Goal: Navigation & Orientation: Go to known website

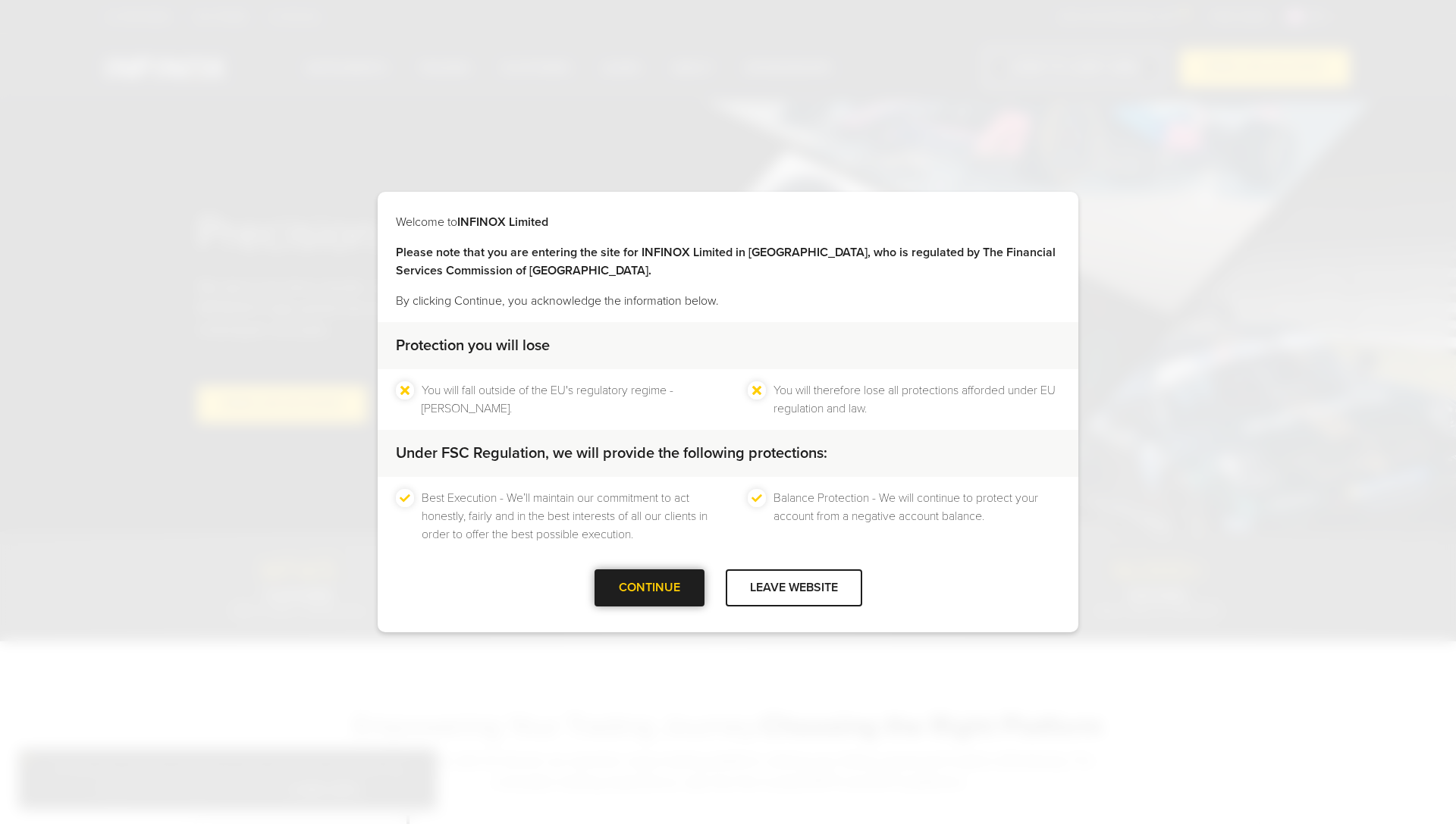
click at [676, 594] on div "CONTINUE" at bounding box center [649, 587] width 109 height 37
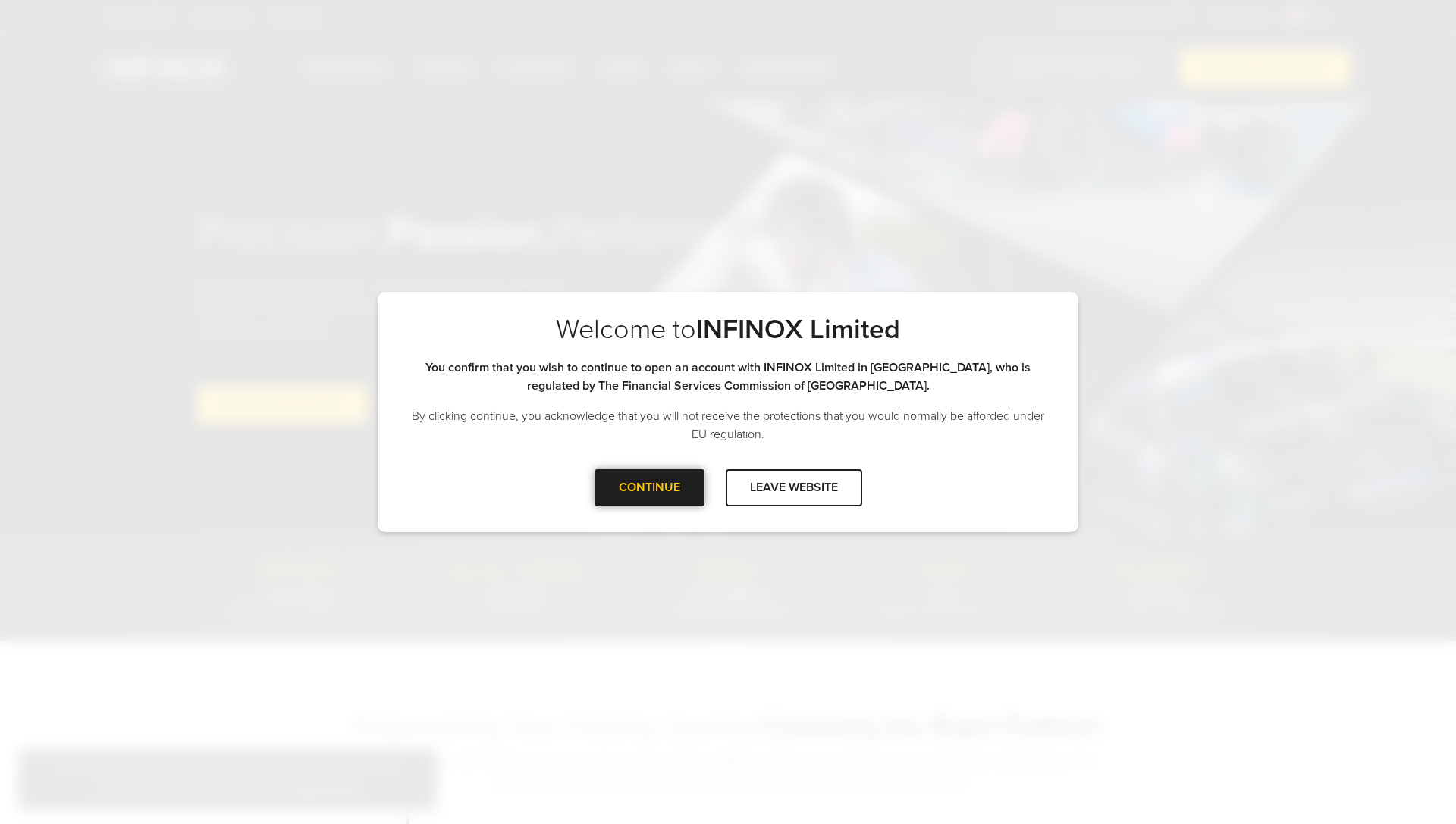
click at [649, 488] on div at bounding box center [649, 488] width 0 height 0
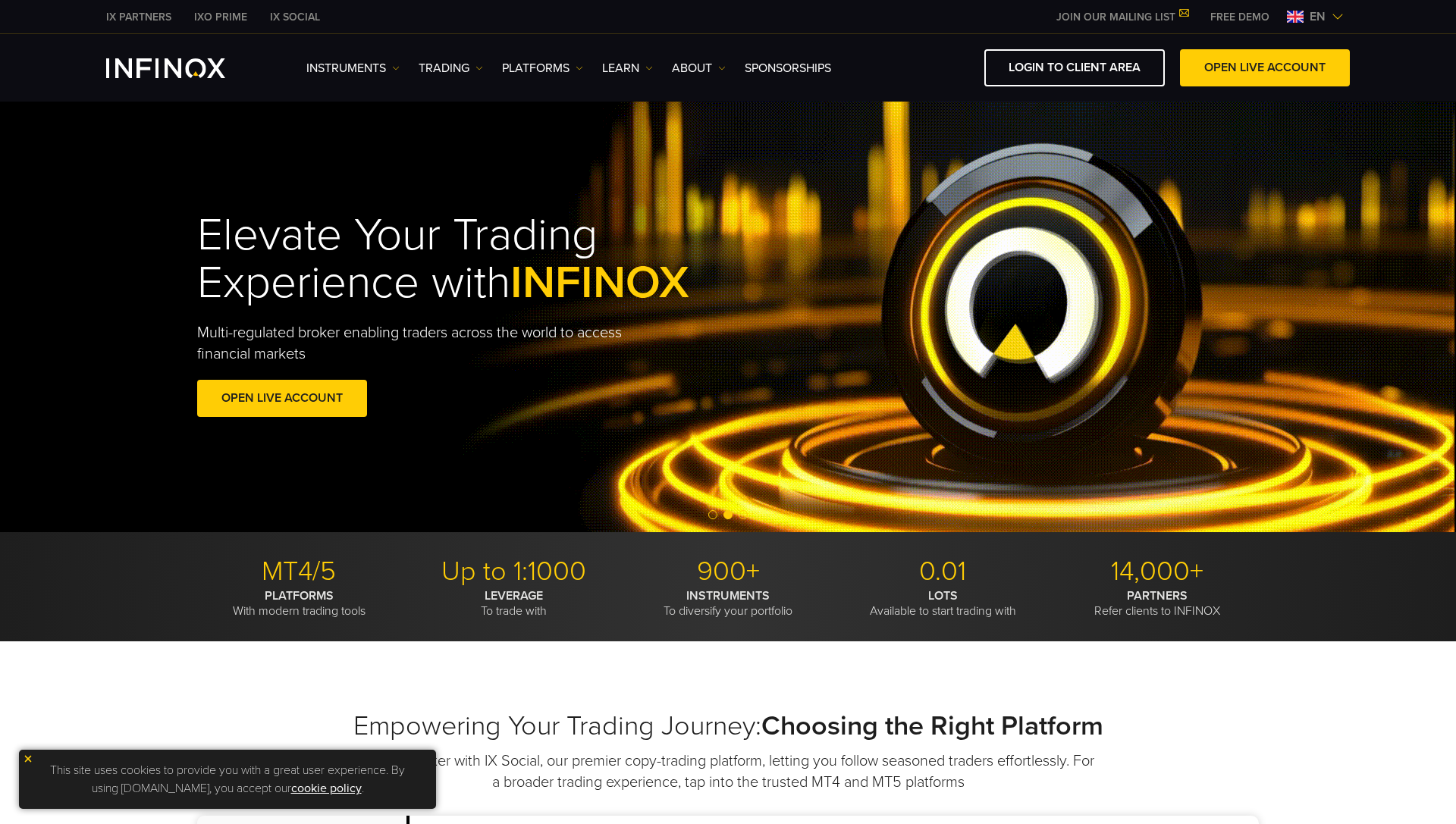
click at [1328, 10] on span "en" at bounding box center [1317, 16] width 28 height 18
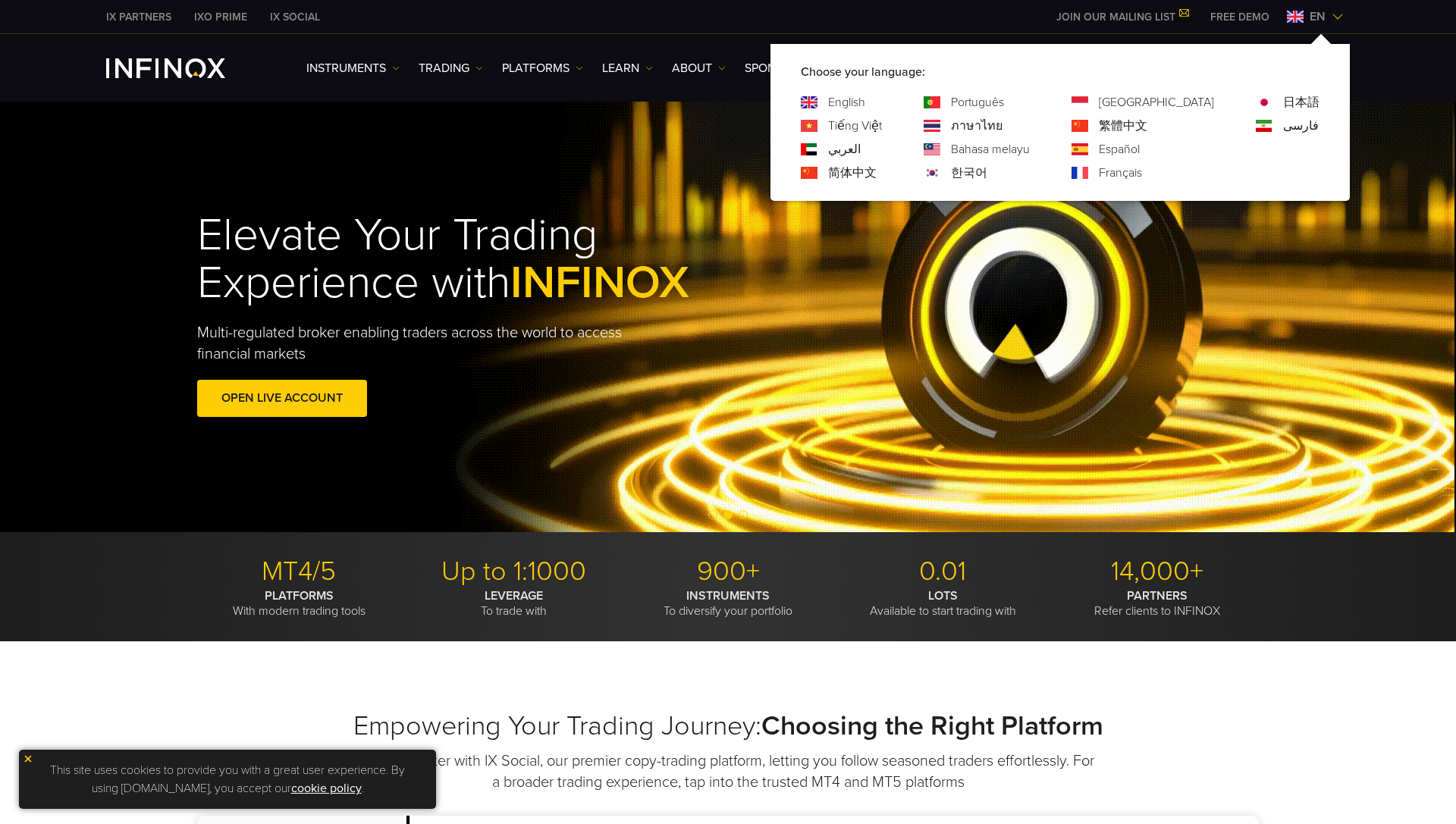
click at [1142, 177] on link "Français" at bounding box center [1120, 173] width 43 height 18
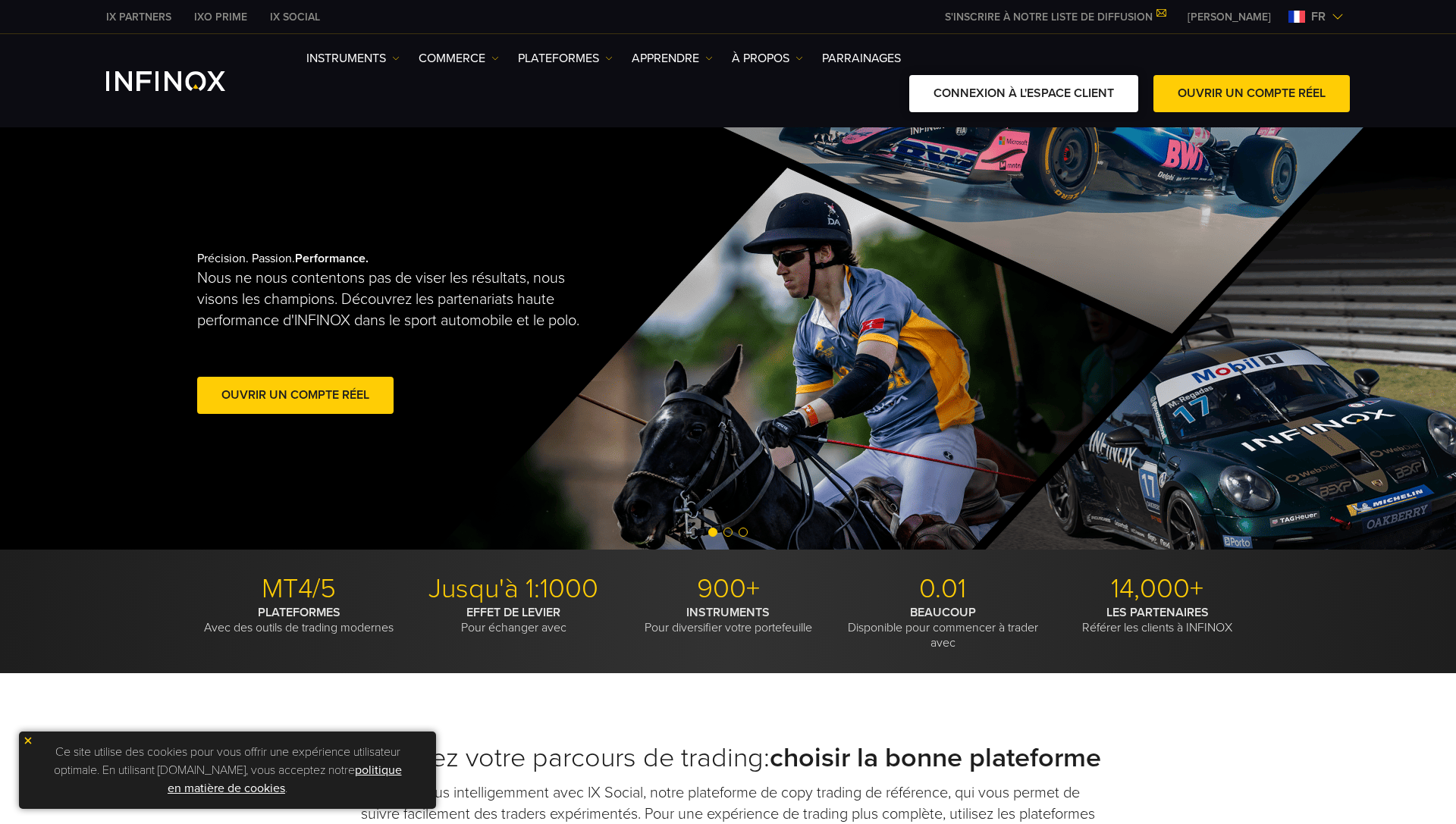
click at [1092, 88] on link "CONNEXION À L'ESPACE CLIENT" at bounding box center [1023, 93] width 229 height 37
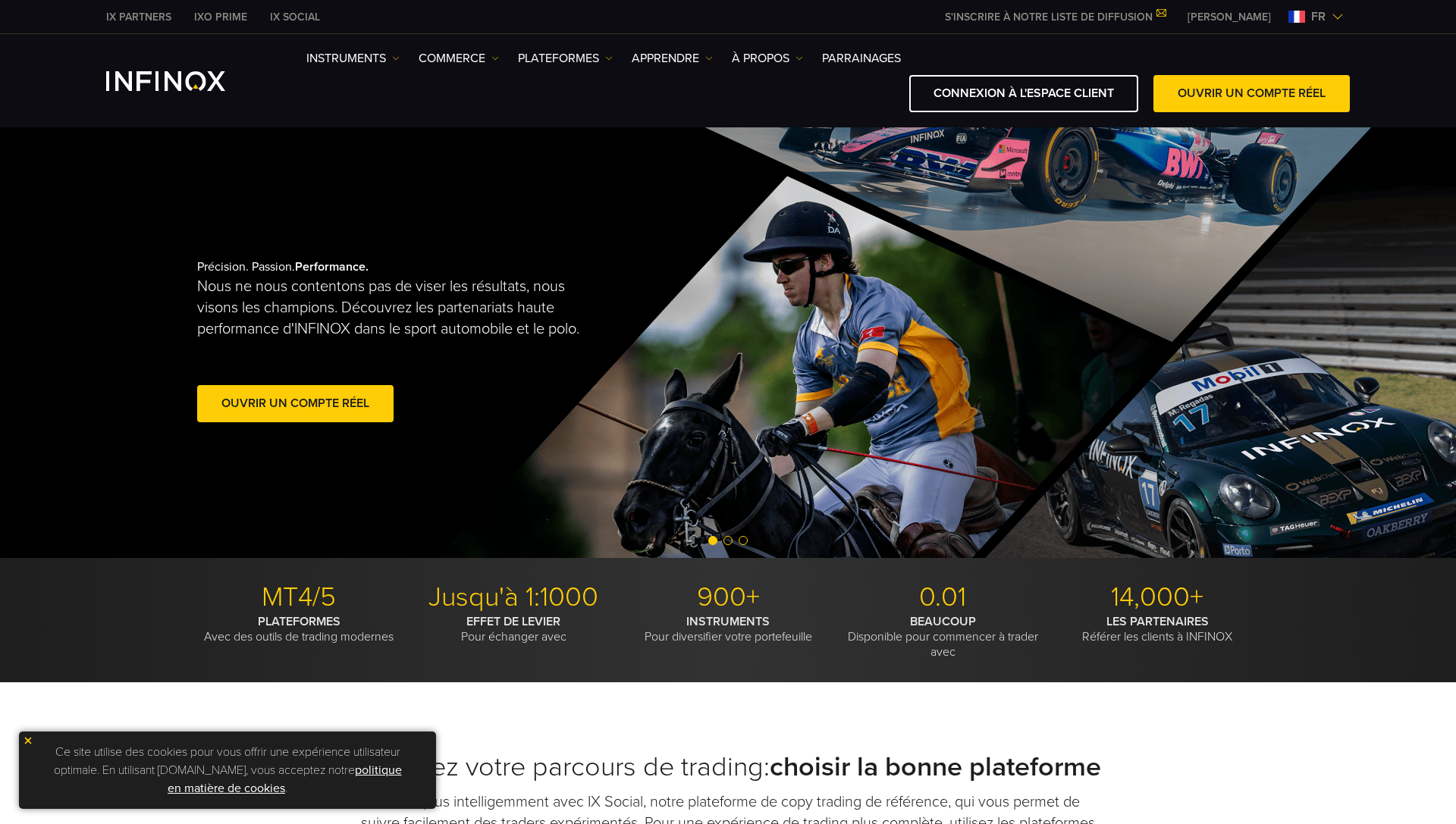
click at [999, 71] on div "INSTRUMENTS Instruments Information produit COMMERCE Comptes" at bounding box center [827, 81] width 1043 height 63
click at [994, 88] on link "CONNEXION À L'ESPACE CLIENT" at bounding box center [1023, 93] width 229 height 37
drag, startPoint x: 1046, startPoint y: 94, endPoint x: 1031, endPoint y: 96, distance: 15.1
click at [1045, 98] on link "CONNEXION À L'ESPACE CLIENT" at bounding box center [1023, 93] width 229 height 37
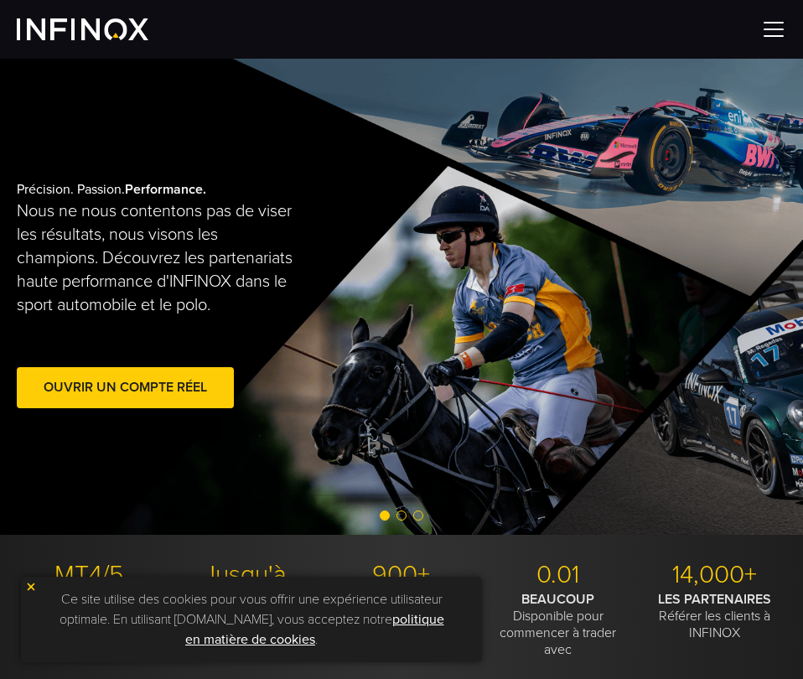
click at [775, 28] on img at bounding box center [773, 29] width 25 height 25
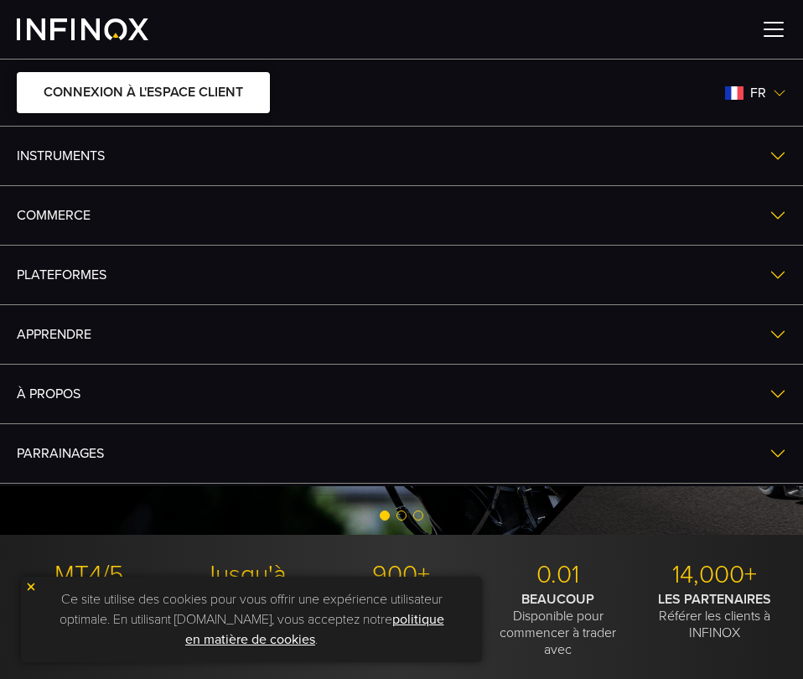
click at [208, 96] on link "CONNEXION À L'ESPACE CLIENT" at bounding box center [143, 92] width 253 height 41
